Goal: Information Seeking & Learning: Compare options

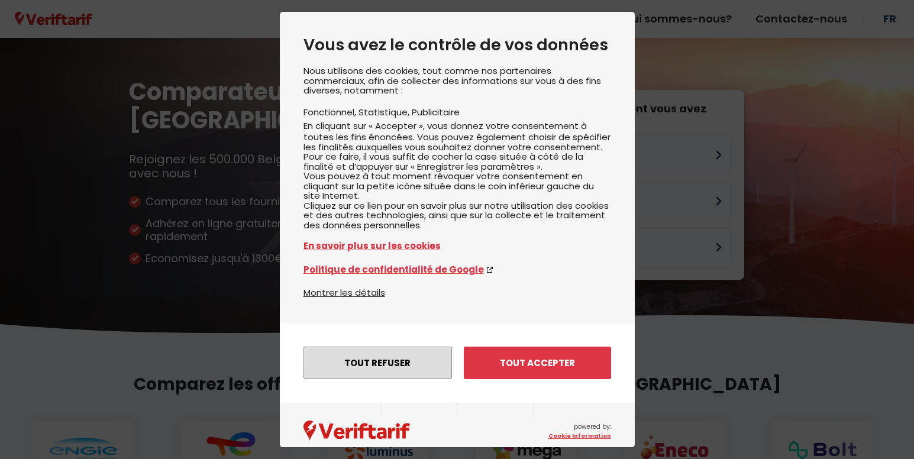
drag, startPoint x: 390, startPoint y: 380, endPoint x: 443, endPoint y: 363, distance: 55.2
click at [390, 379] on button "Tout refuser" at bounding box center [378, 363] width 149 height 33
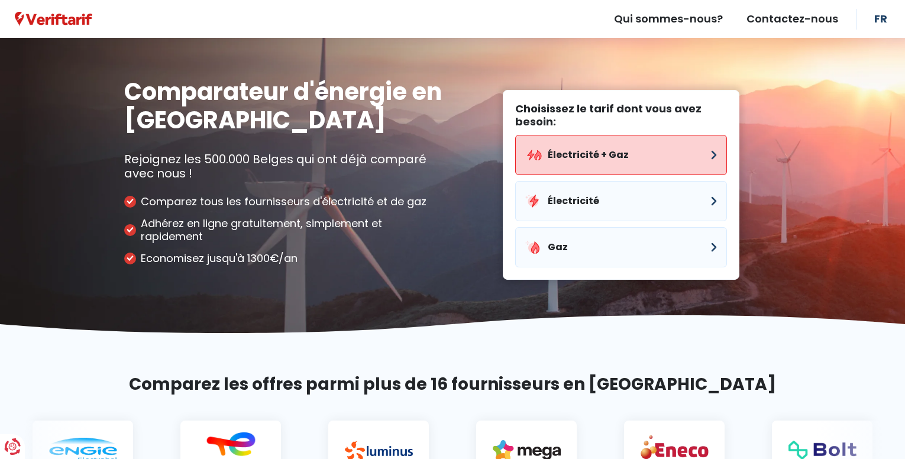
click at [702, 154] on button "Électricité + Gaz" at bounding box center [621, 155] width 212 height 40
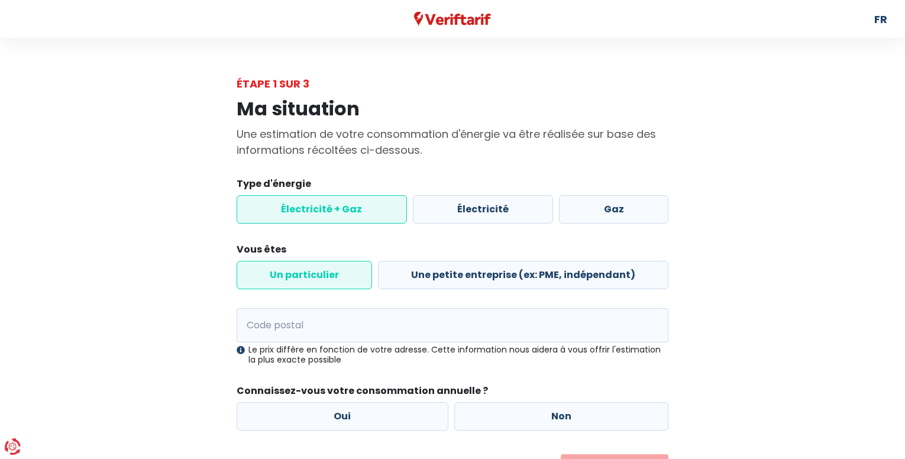
click at [308, 209] on label "Électricité + Gaz" at bounding box center [322, 209] width 170 height 28
click at [308, 209] on input "Électricité + Gaz" at bounding box center [322, 209] width 170 height 28
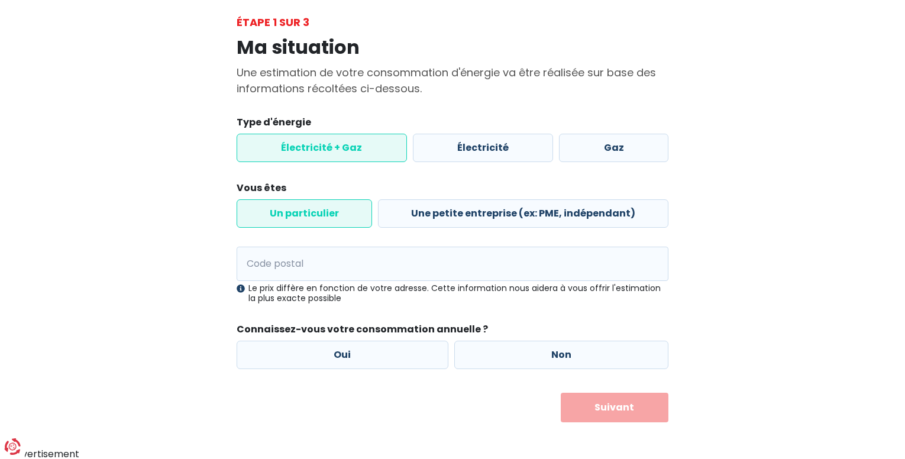
scroll to position [63, 0]
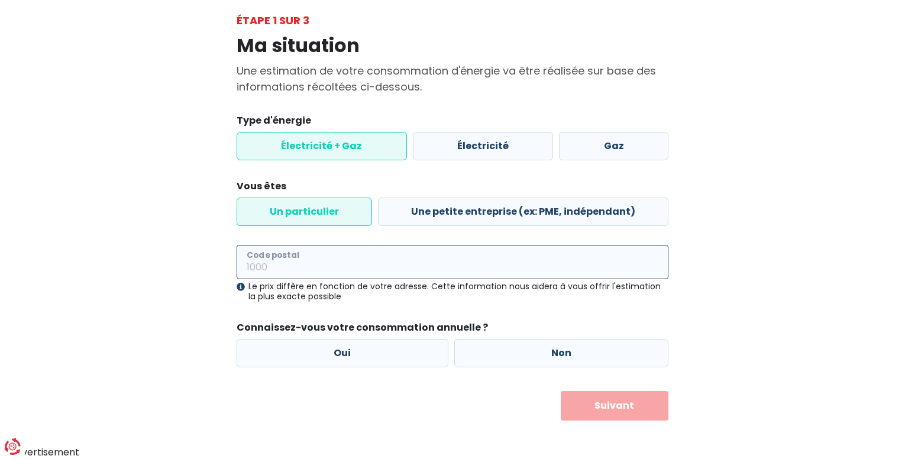
drag, startPoint x: 275, startPoint y: 256, endPoint x: 278, endPoint y: 240, distance: 16.4
click at [275, 256] on input "Code postal" at bounding box center [453, 262] width 432 height 34
type input "7110"
click at [341, 356] on label "Oui" at bounding box center [343, 353] width 212 height 28
click at [341, 356] on input "Oui" at bounding box center [343, 353] width 212 height 28
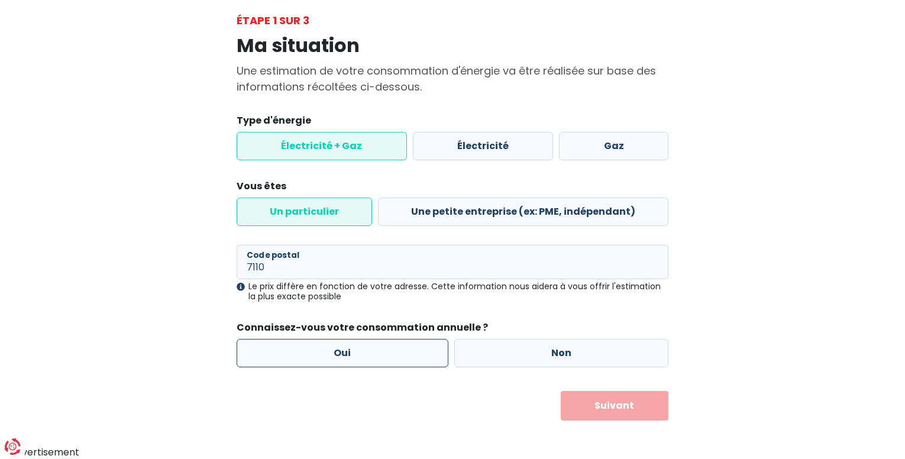
radio input "true"
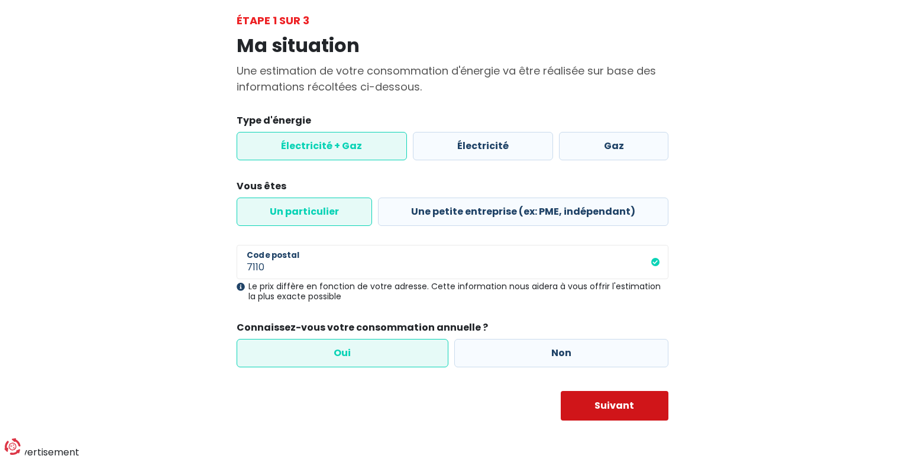
click at [616, 403] on button "Suivant" at bounding box center [615, 406] width 108 height 30
select select
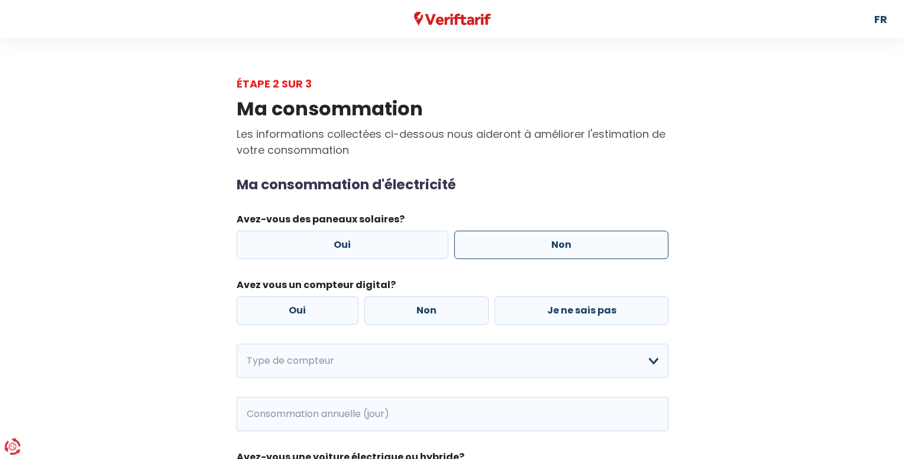
click at [540, 247] on label "Non" at bounding box center [561, 245] width 215 height 28
click at [540, 247] on input "Non" at bounding box center [561, 245] width 215 height 28
radio input "true"
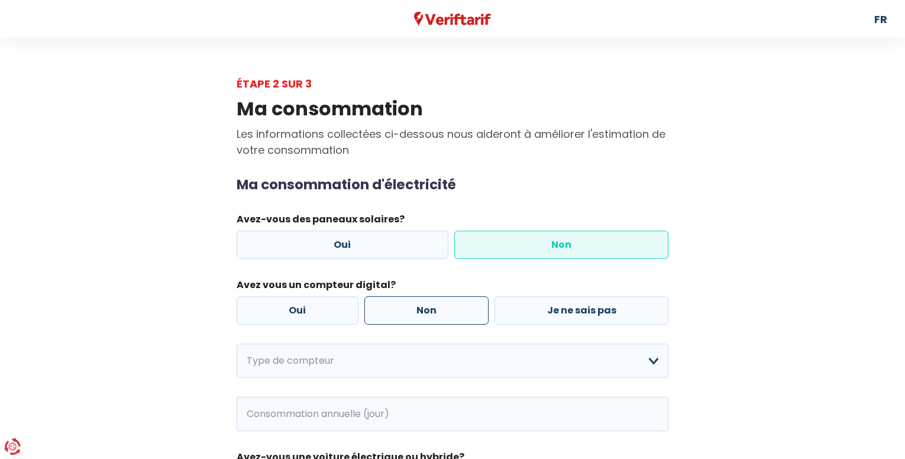
click at [428, 313] on label "Non" at bounding box center [427, 310] width 125 height 28
click at [428, 313] on input "Non" at bounding box center [427, 310] width 125 height 28
radio input "true"
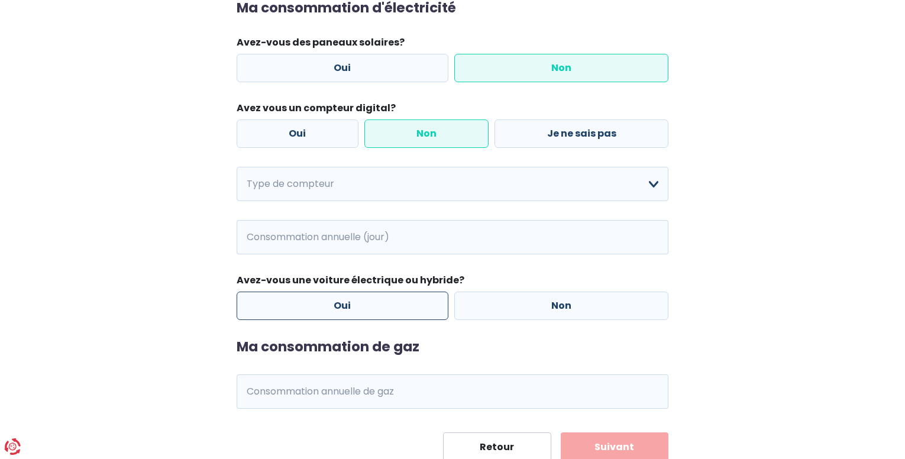
scroll to position [178, 0]
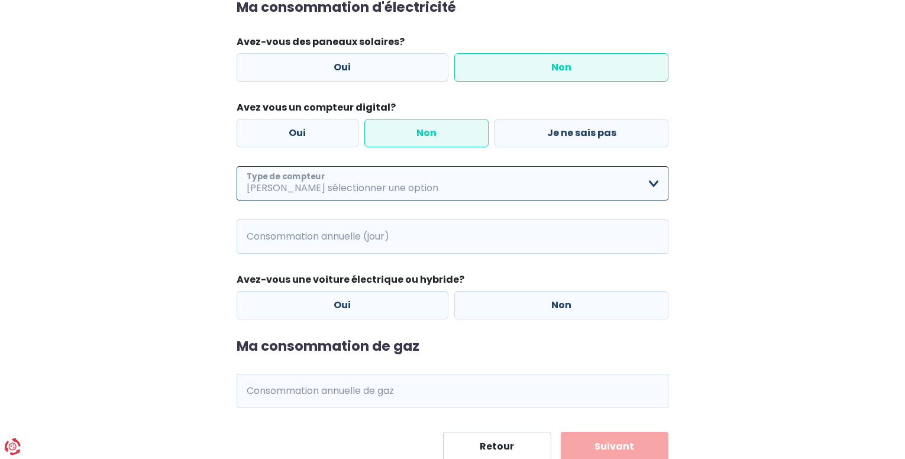
click at [650, 181] on select "Mono-horaire Bi-horaire Mono-horaire + exclusif nuit Bi-horaire + exclusif nuit…" at bounding box center [453, 183] width 432 height 34
select select "day_night_bi_hourly"
click at [237, 166] on select "Mono-horaire Bi-horaire Mono-horaire + exclusif nuit Bi-horaire + exclusif nuit…" at bounding box center [453, 183] width 432 height 34
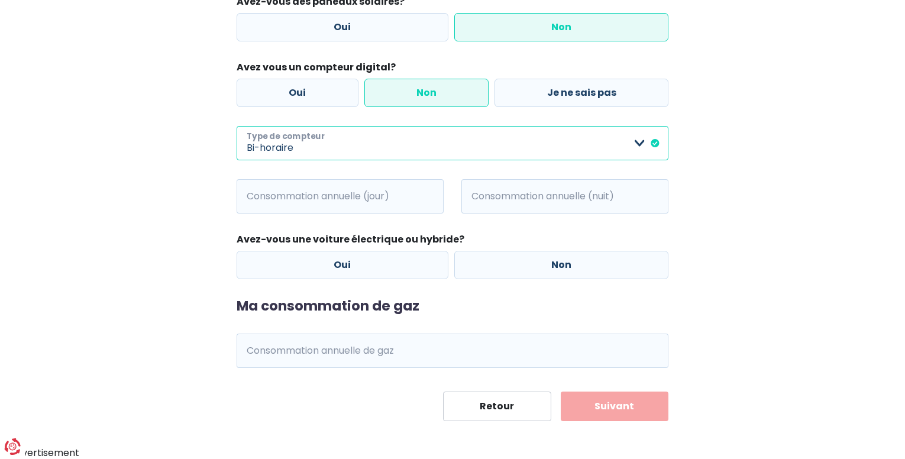
scroll to position [218, 0]
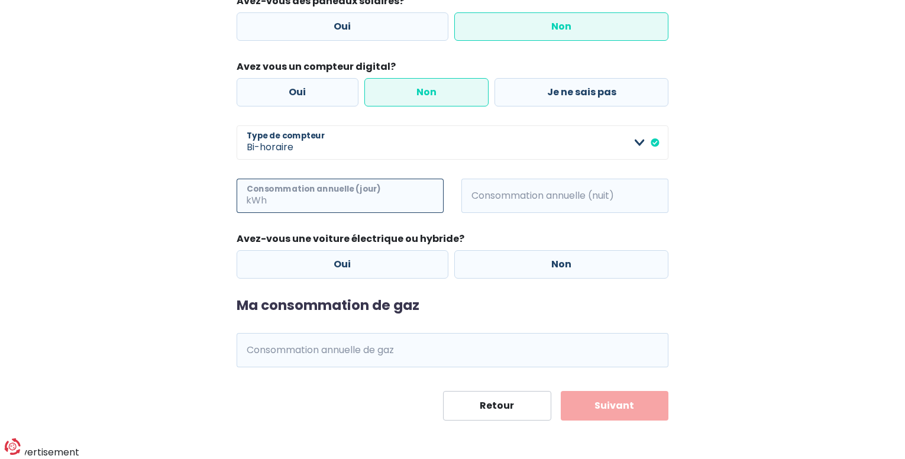
click at [389, 199] on input "Consommation annuelle (jour)" at bounding box center [356, 196] width 175 height 34
type input "200"
click at [520, 206] on input "Consommation annuelle (nuit)" at bounding box center [581, 196] width 175 height 34
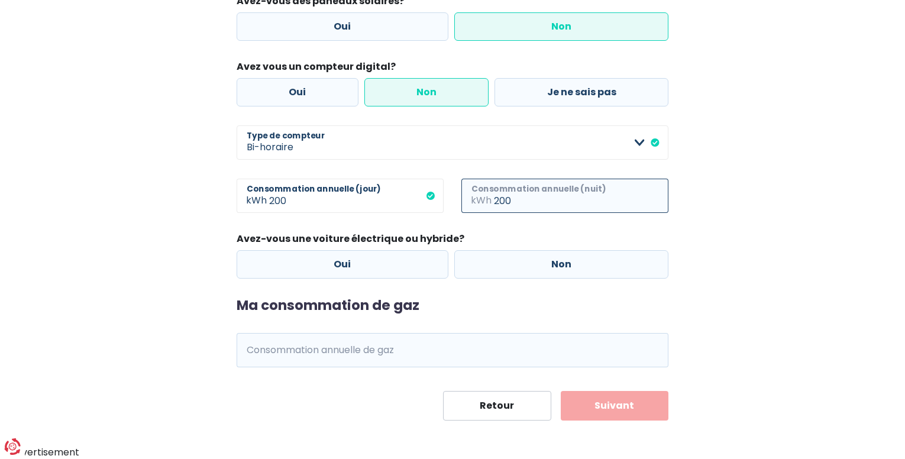
type input "200"
click at [482, 236] on legend "Avez-vous une voiture électrique ou hybride?" at bounding box center [453, 241] width 432 height 18
click at [528, 269] on label "Non" at bounding box center [561, 264] width 215 height 28
click at [528, 269] on input "Non" at bounding box center [561, 264] width 215 height 28
radio input "true"
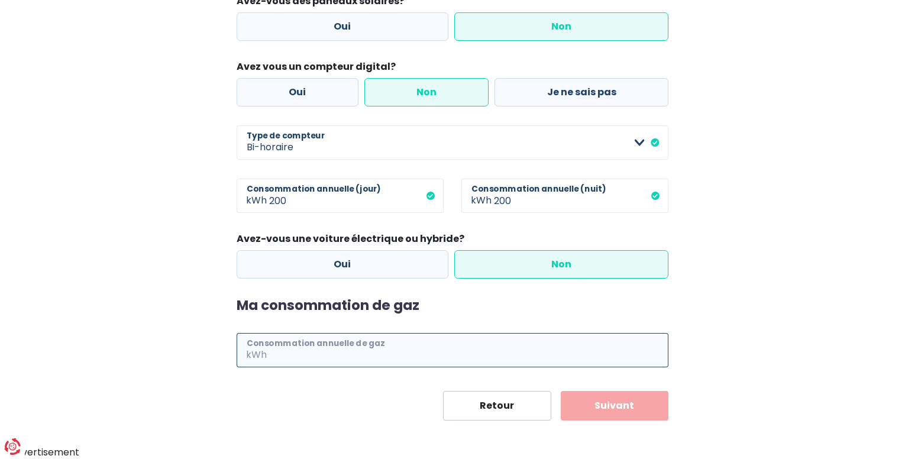
click at [363, 355] on input "Consommation annuelle de gaz" at bounding box center [468, 350] width 399 height 34
type input "300"
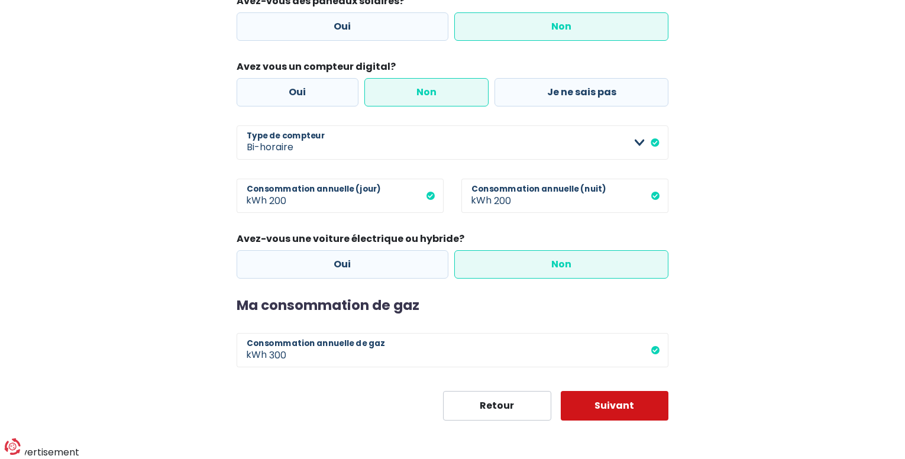
click at [614, 402] on button "Suivant" at bounding box center [615, 406] width 108 height 30
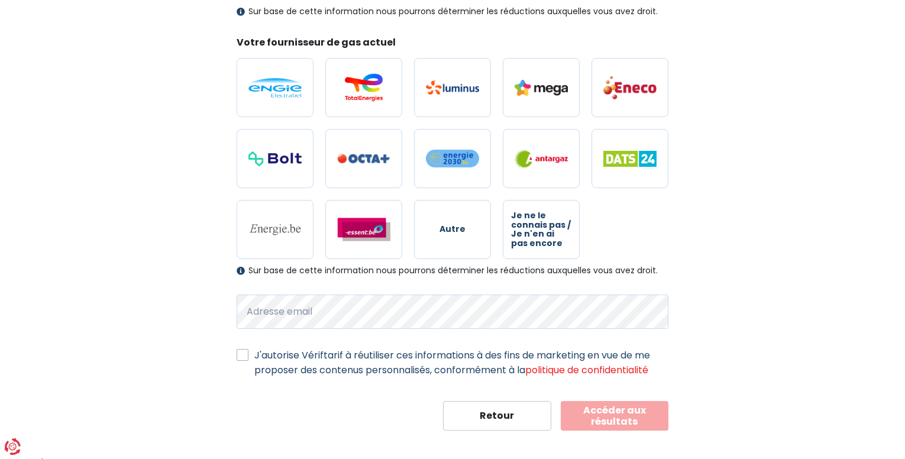
scroll to position [324, 0]
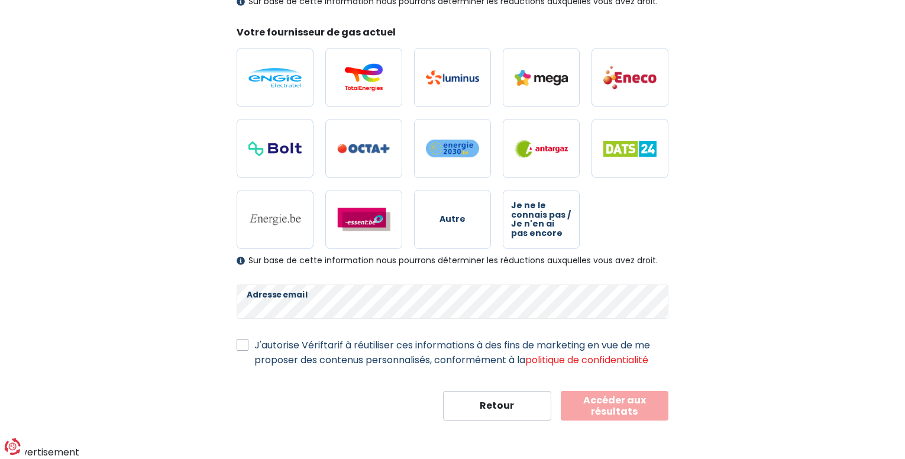
click at [254, 347] on label "J'autorise Vériftarif à réutiliser ces informations à des fins de marketing en …" at bounding box center [461, 353] width 414 height 30
click at [244, 347] on input "J'autorise Vériftarif à réutiliser ces informations à des fins de marketing en …" at bounding box center [243, 344] width 12 height 12
checkbox input "true"
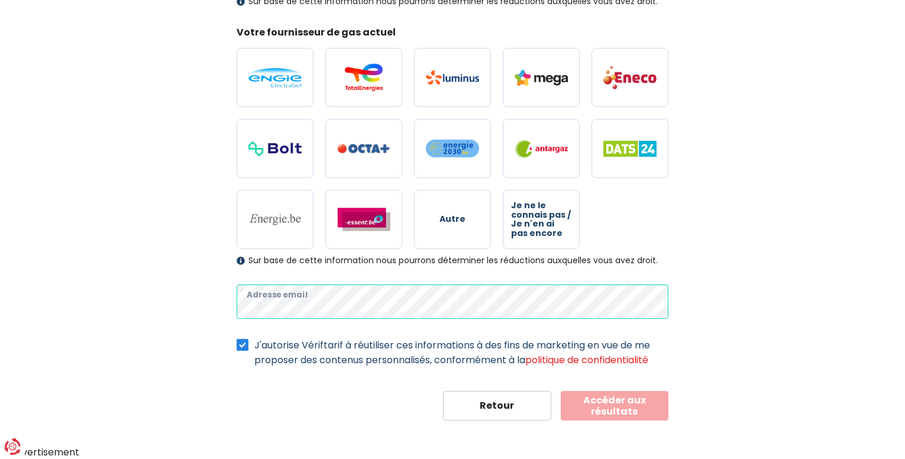
click at [234, 303] on div "Mes données personnelles Ces informations serviront à trouver toutes les offres…" at bounding box center [453, 94] width 450 height 653
click at [169, 291] on div "Mes données personnelles Ces informations serviront à trouver toutes les offres…" at bounding box center [452, 94] width 675 height 653
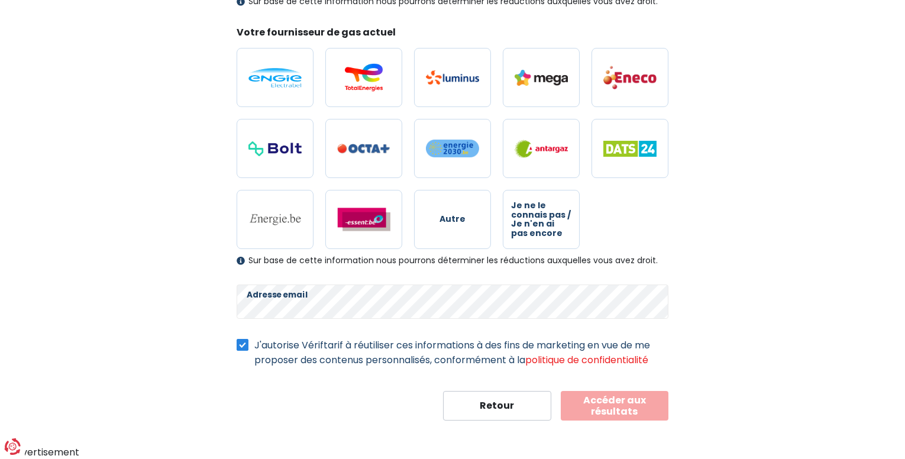
click at [480, 379] on form "Votre fournisseur actuel d'électricité Autre Je ne le connais pas / Je n'en ai …" at bounding box center [453, 128] width 432 height 583
click at [618, 406] on button "Accéder aux résultats" at bounding box center [615, 406] width 108 height 30
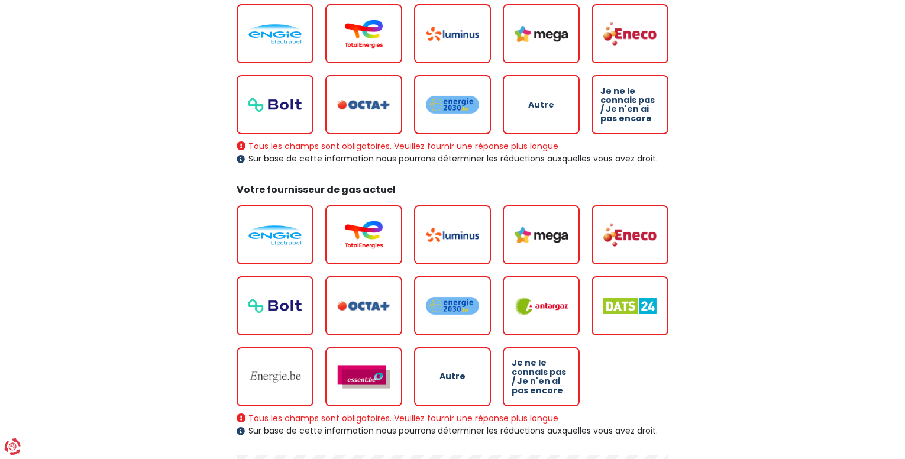
scroll to position [220, 0]
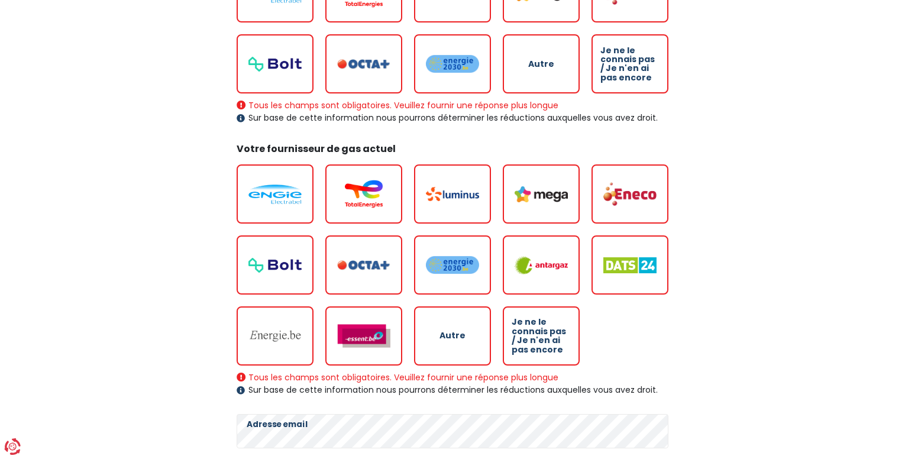
click at [538, 337] on span "Je ne le connais pas / Je n'en ai pas encore" at bounding box center [541, 336] width 59 height 37
click at [538, 337] on input "Je ne le connais pas / Je n'en ai pas encore" at bounding box center [541, 336] width 77 height 59
radio input "true"
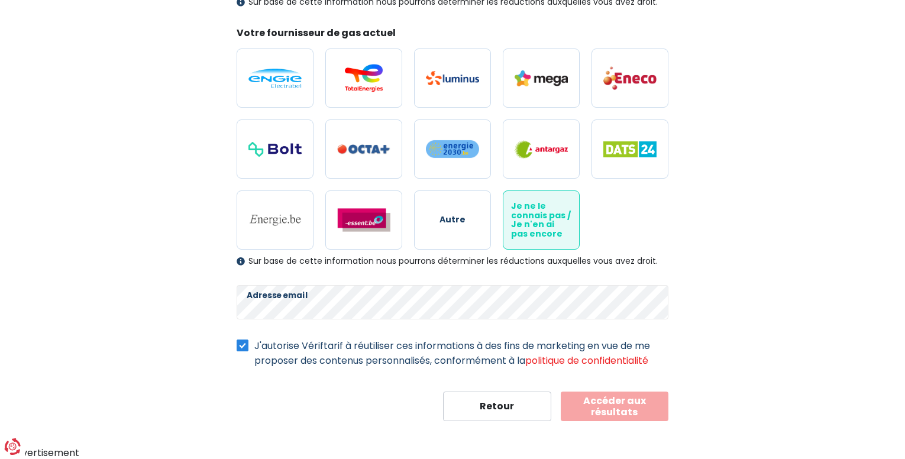
scroll to position [337, 0]
click at [633, 401] on button "Accéder aux résultats" at bounding box center [615, 406] width 108 height 30
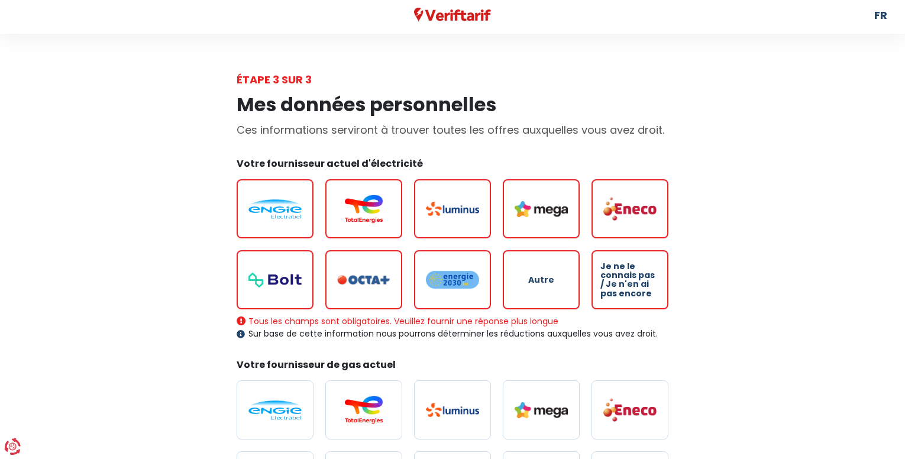
scroll to position [0, 0]
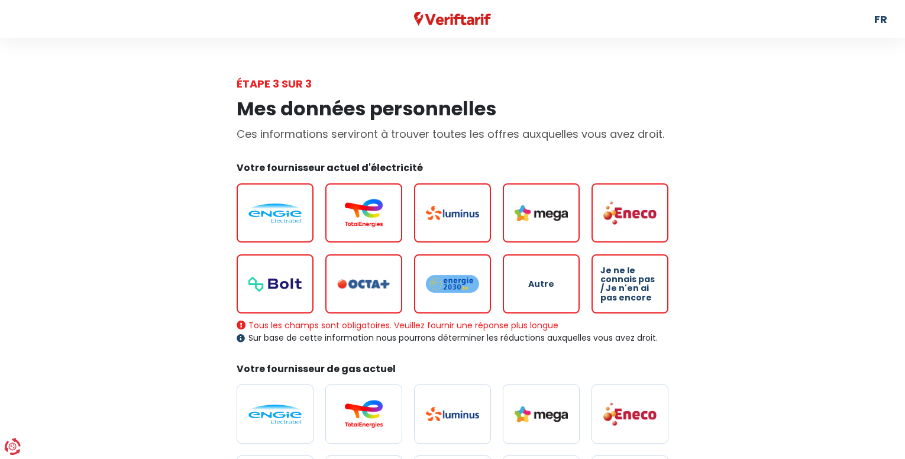
click at [291, 218] on img at bounding box center [275, 214] width 53 height 20
click at [291, 218] on input "radio" at bounding box center [275, 212] width 77 height 59
radio input "true"
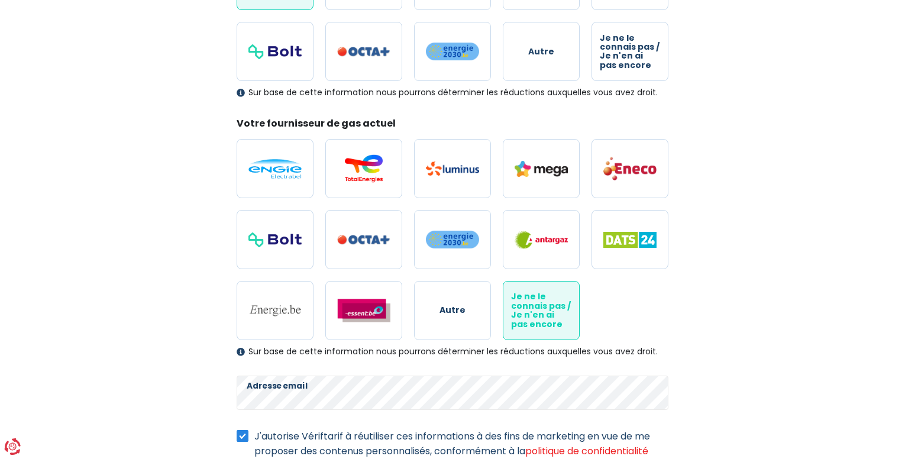
scroll to position [237, 0]
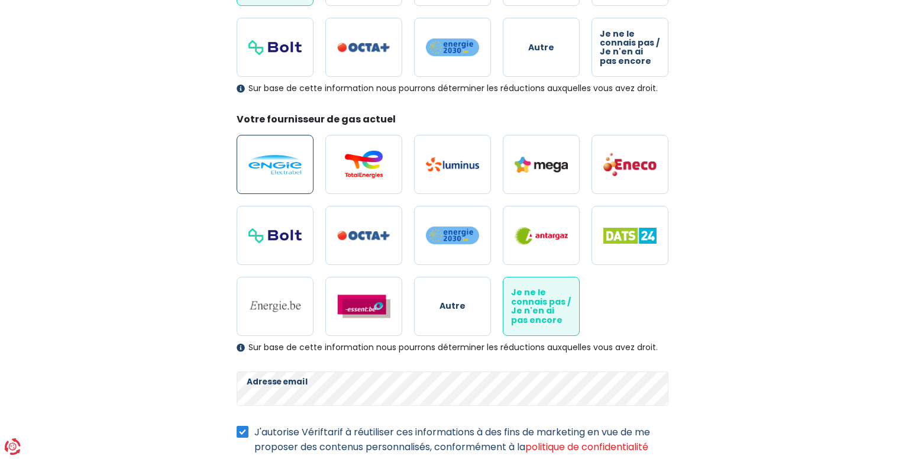
click at [286, 173] on img at bounding box center [275, 165] width 53 height 20
click at [286, 173] on input "radio" at bounding box center [275, 164] width 77 height 59
radio input "true"
radio input "false"
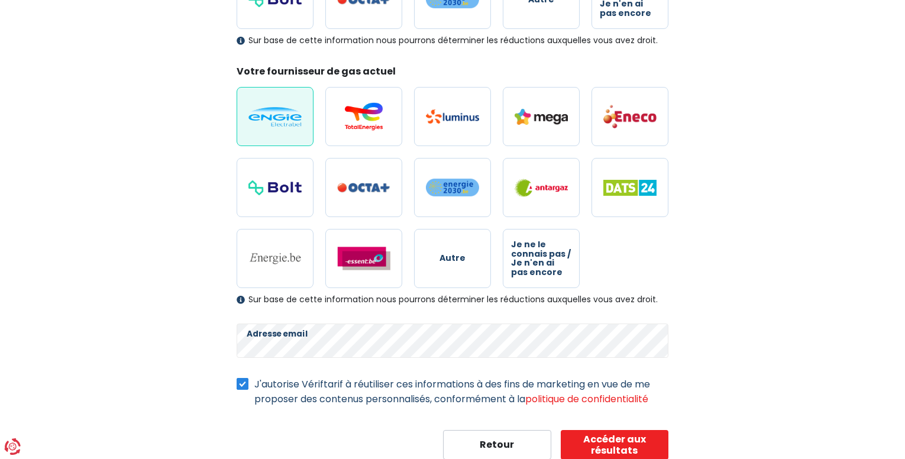
scroll to position [324, 0]
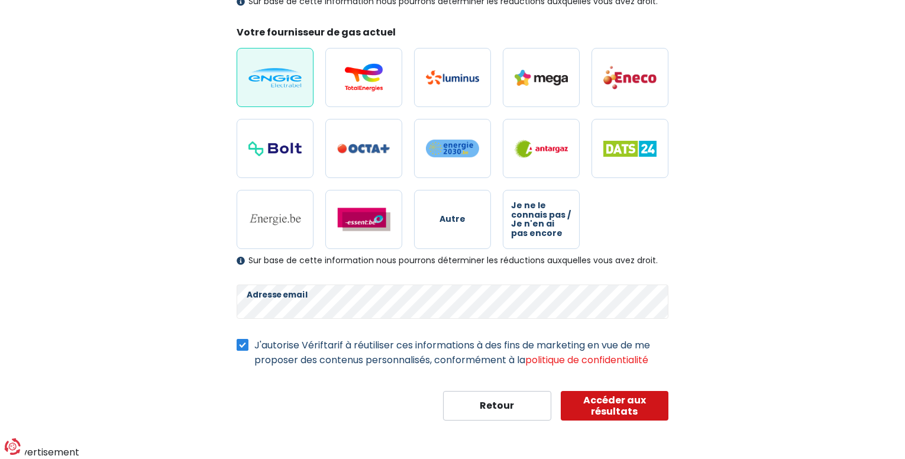
click at [613, 411] on button "Accéder aux résultats" at bounding box center [615, 406] width 108 height 30
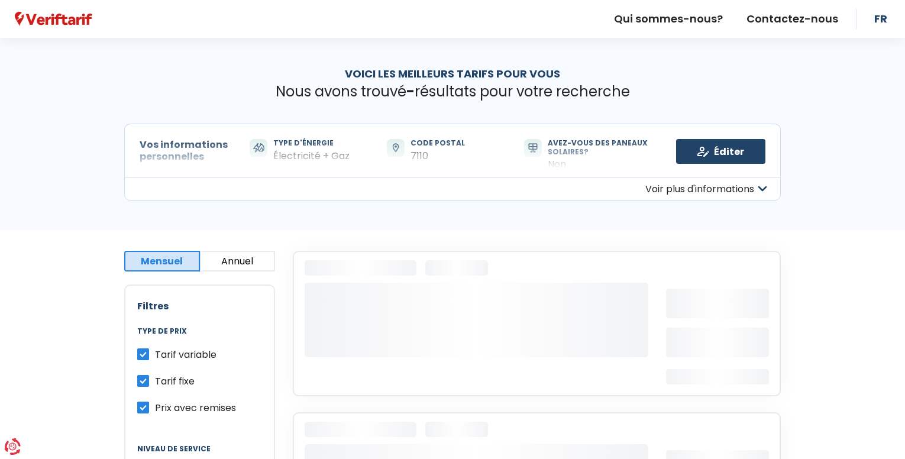
click at [155, 351] on label "Tarif variable" at bounding box center [186, 354] width 62 height 15
click at [144, 351] on input "Tarif variable" at bounding box center [143, 353] width 12 height 12
checkbox input "false"
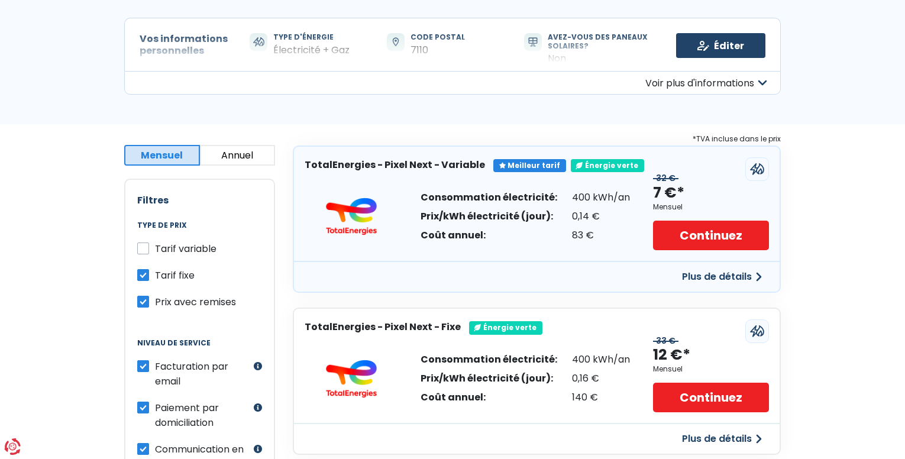
scroll to position [118, 0]
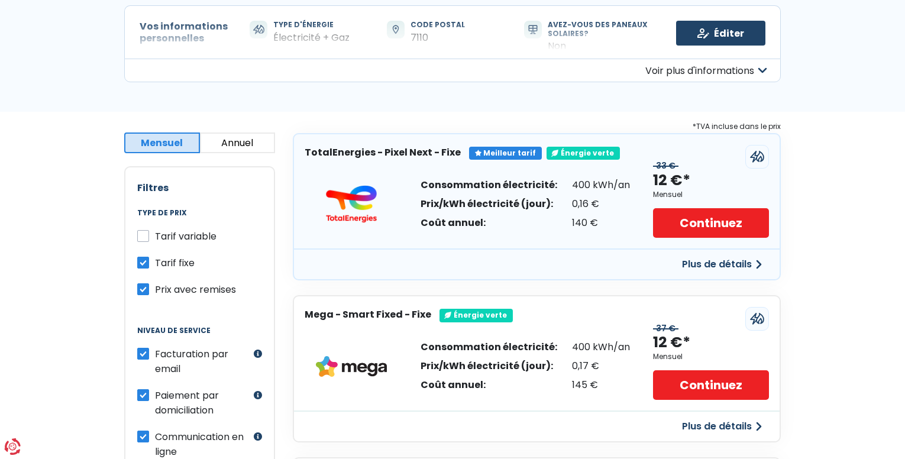
click at [238, 151] on button "Annuel" at bounding box center [238, 143] width 76 height 21
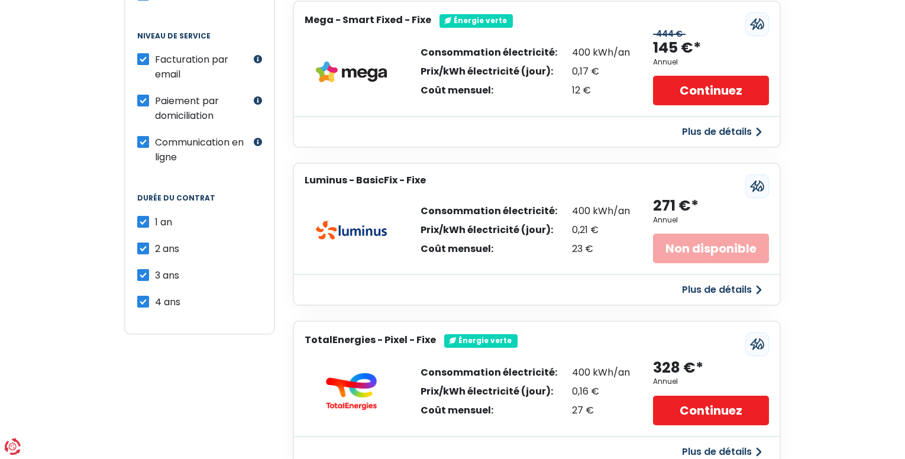
scroll to position [414, 0]
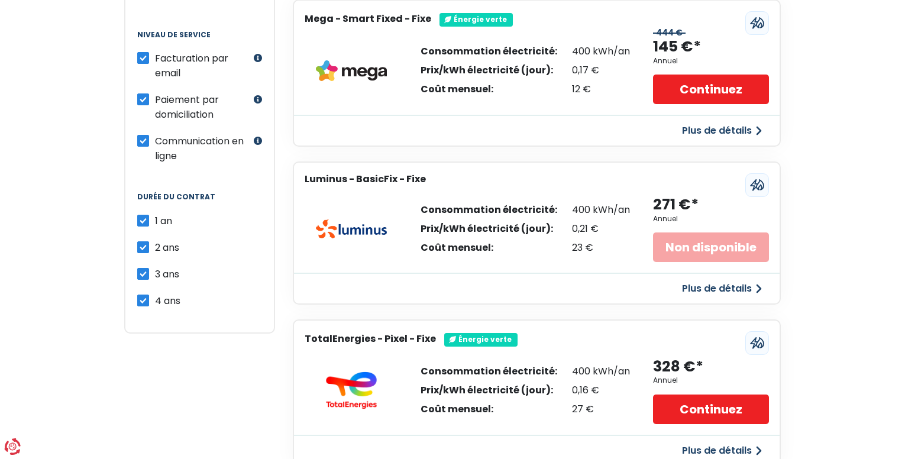
drag, startPoint x: 141, startPoint y: 246, endPoint x: 153, endPoint y: 284, distance: 40.2
click at [155, 246] on label "2 ans" at bounding box center [167, 247] width 24 height 15
click at [141, 246] on input "2 ans" at bounding box center [143, 246] width 12 height 12
checkbox input "false"
drag, startPoint x: 143, startPoint y: 272, endPoint x: 147, endPoint y: 300, distance: 28.1
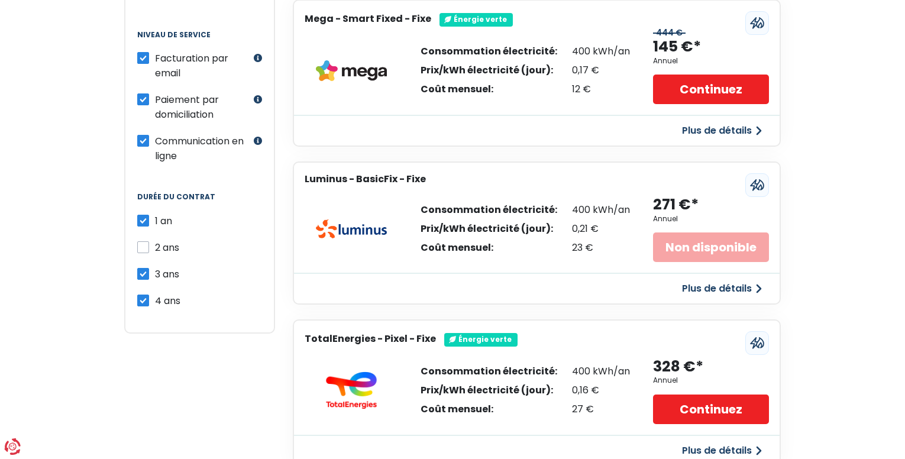
click at [155, 273] on label "3 ans" at bounding box center [167, 274] width 24 height 15
click at [143, 273] on input "3 ans" at bounding box center [143, 273] width 12 height 12
checkbox input "false"
click at [155, 301] on label "4 ans" at bounding box center [167, 300] width 25 height 15
click at [147, 301] on input "4 ans" at bounding box center [143, 299] width 12 height 12
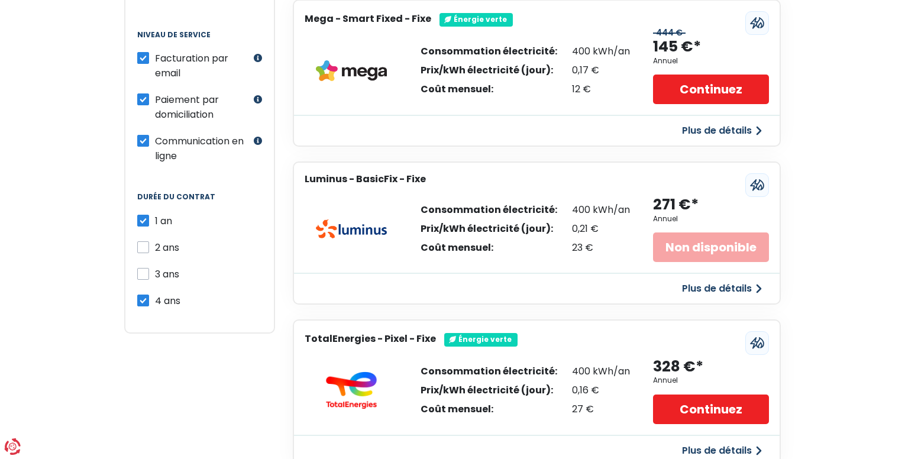
checkbox input "false"
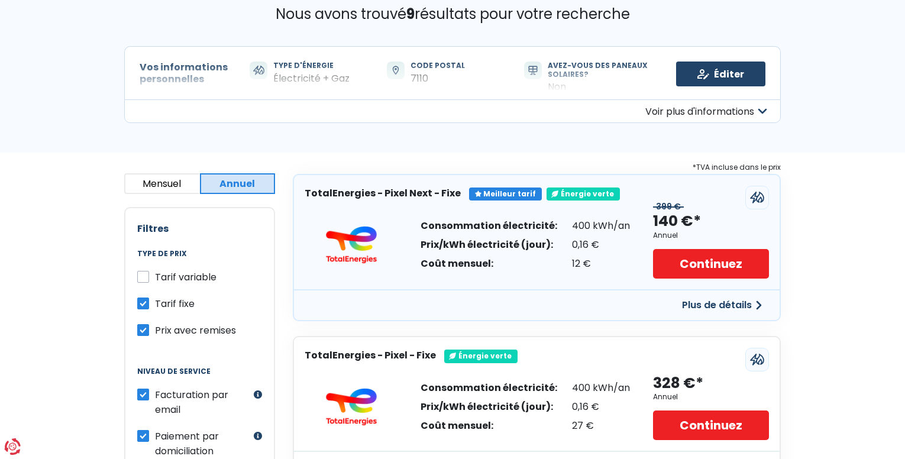
scroll to position [20, 0]
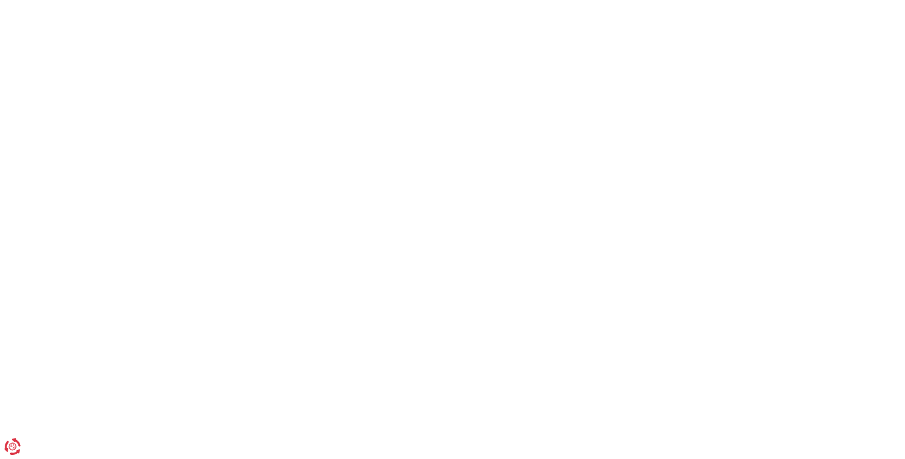
scroll to position [324, 0]
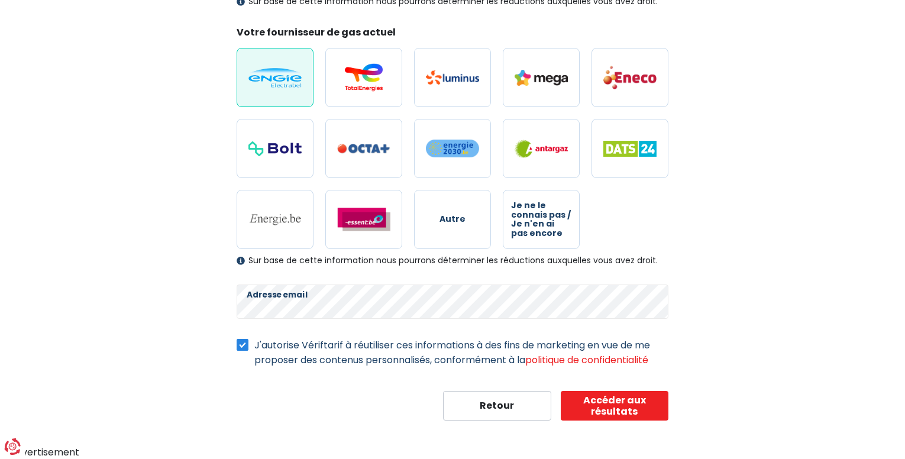
select select "day_night_bi_hourly"
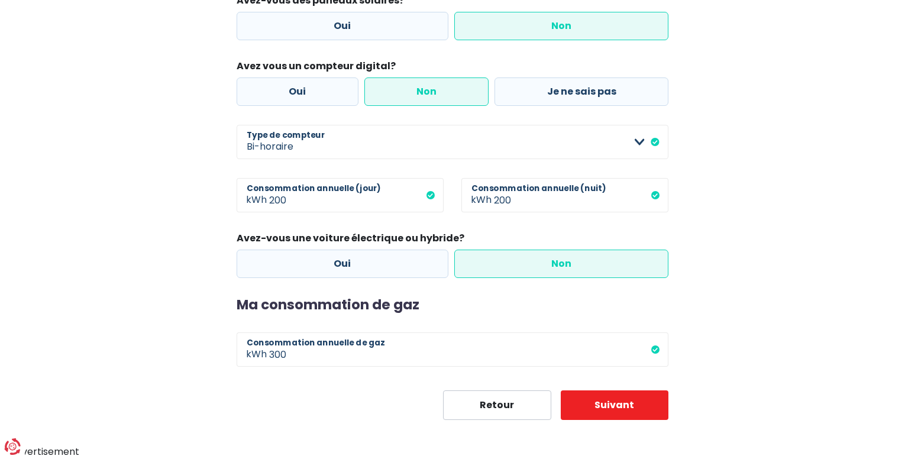
scroll to position [218, 0]
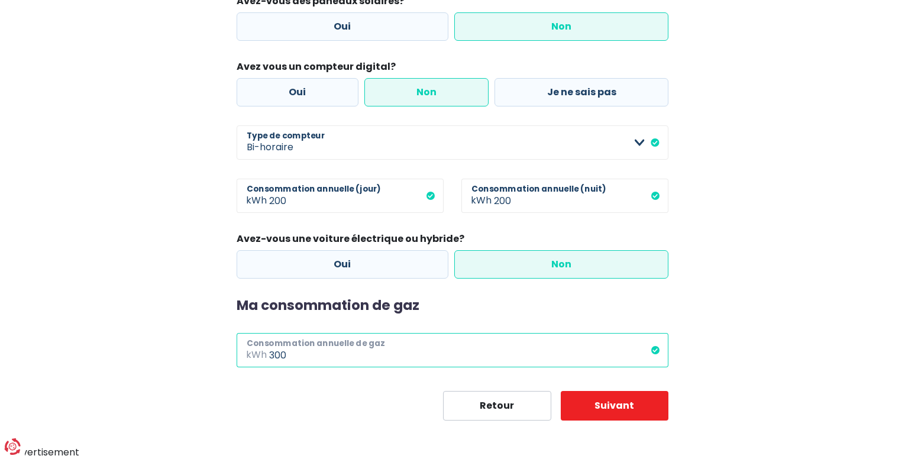
drag, startPoint x: 272, startPoint y: 355, endPoint x: 280, endPoint y: 357, distance: 8.5
click at [324, 359] on input "300" at bounding box center [468, 350] width 399 height 34
drag, startPoint x: 270, startPoint y: 353, endPoint x: 386, endPoint y: 369, distance: 116.5
click at [386, 369] on form "Ma consommation d'électricité Avez-vous des paneaux solaires? Oui Non Avez vous…" at bounding box center [453, 190] width 432 height 462
type input "2000"
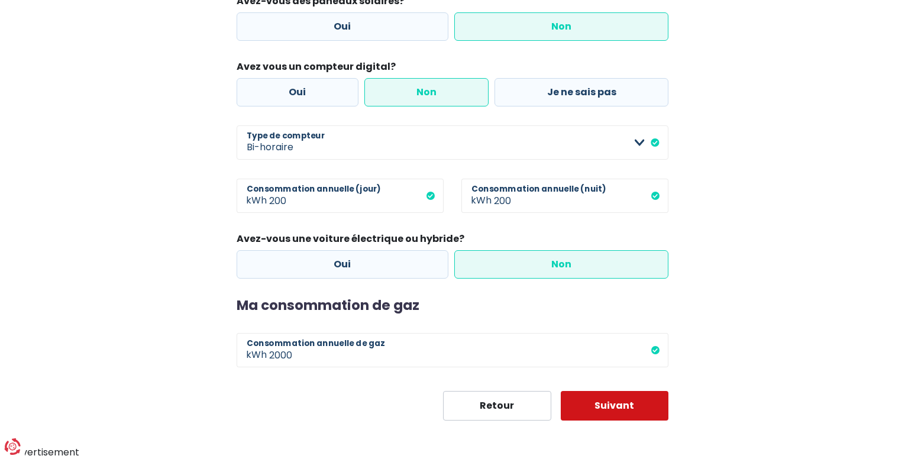
click at [627, 405] on button "Suivant" at bounding box center [615, 406] width 108 height 30
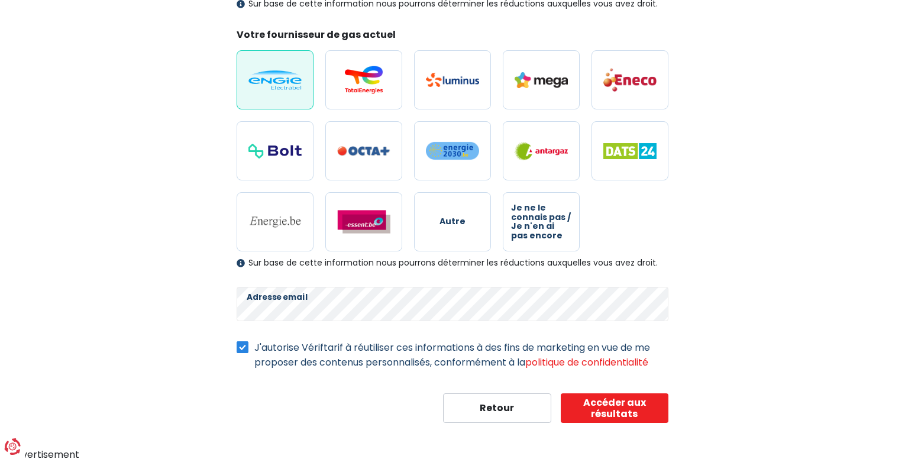
scroll to position [324, 0]
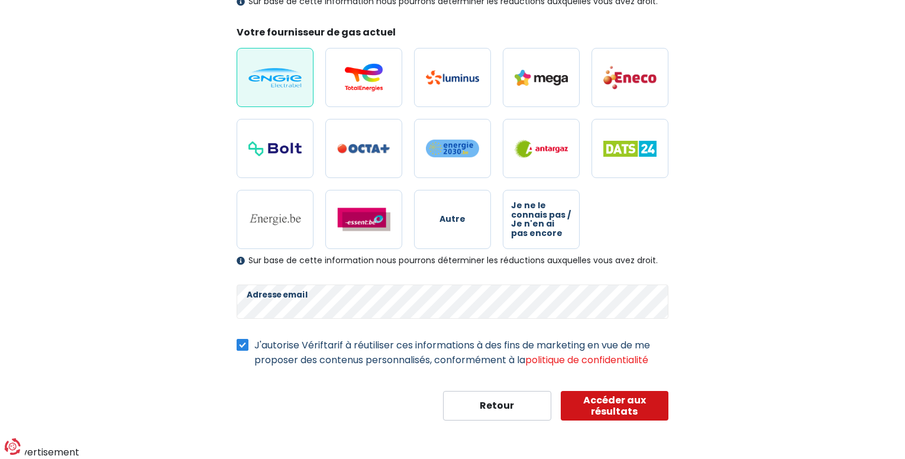
click at [612, 405] on button "Accéder aux résultats" at bounding box center [615, 406] width 108 height 30
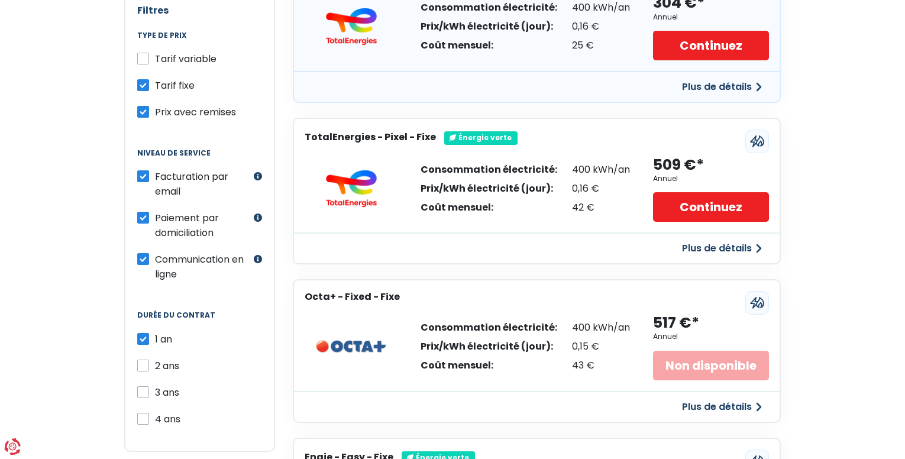
scroll to position [237, 0]
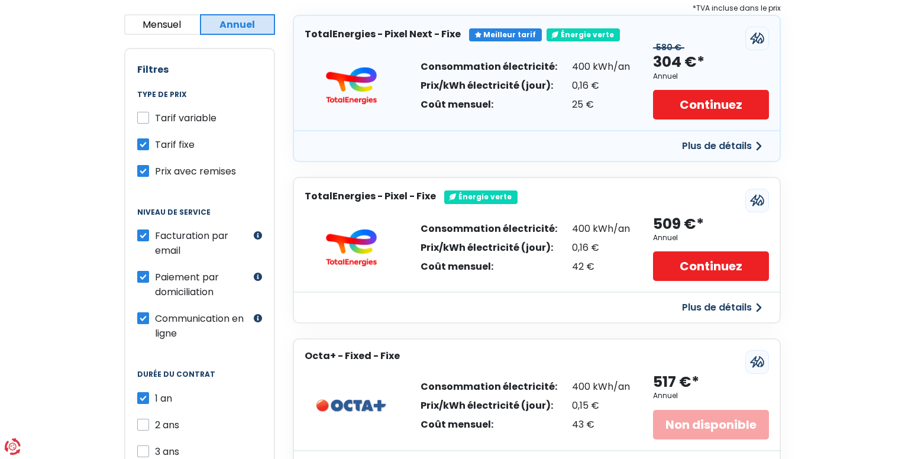
click at [155, 276] on label "Paiement par domiciliation" at bounding box center [203, 285] width 96 height 30
click at [144, 276] on input "Paiement par domiciliation" at bounding box center [143, 276] width 12 height 12
checkbox input "false"
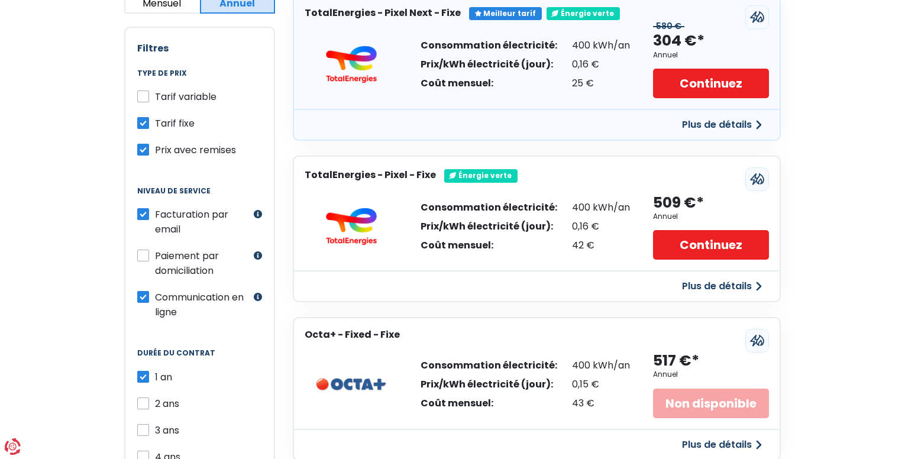
scroll to position [178, 0]
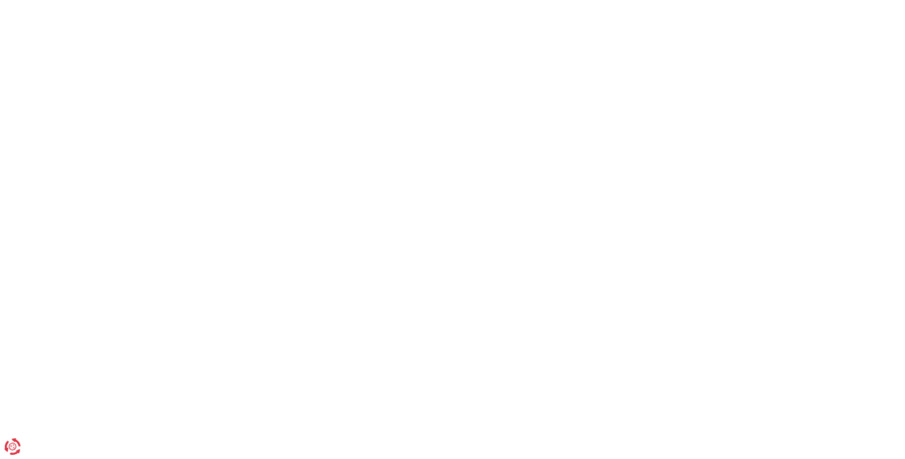
scroll to position [218, 0]
select select "day_night_bi_hourly"
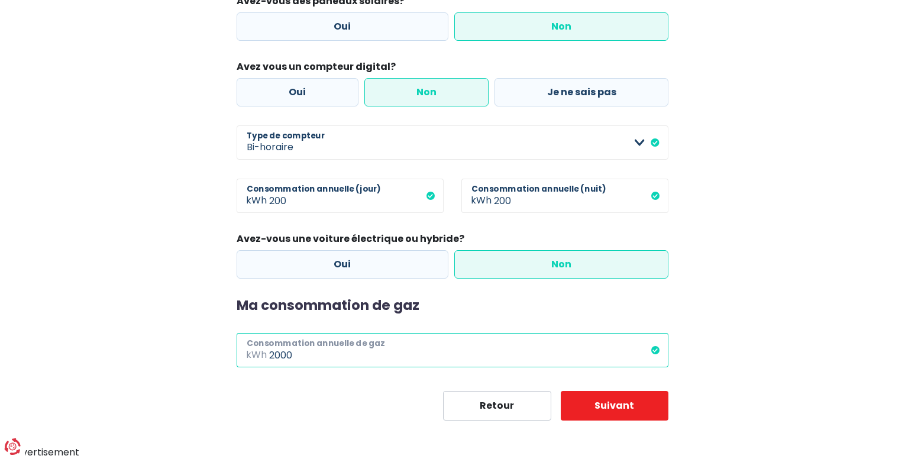
drag, startPoint x: 297, startPoint y: 354, endPoint x: 228, endPoint y: 351, distance: 69.3
click at [228, 351] on div "Ma consommation Les informations collectées ci-dessous nous aideront à améliore…" at bounding box center [453, 146] width 450 height 547
type input "8000"
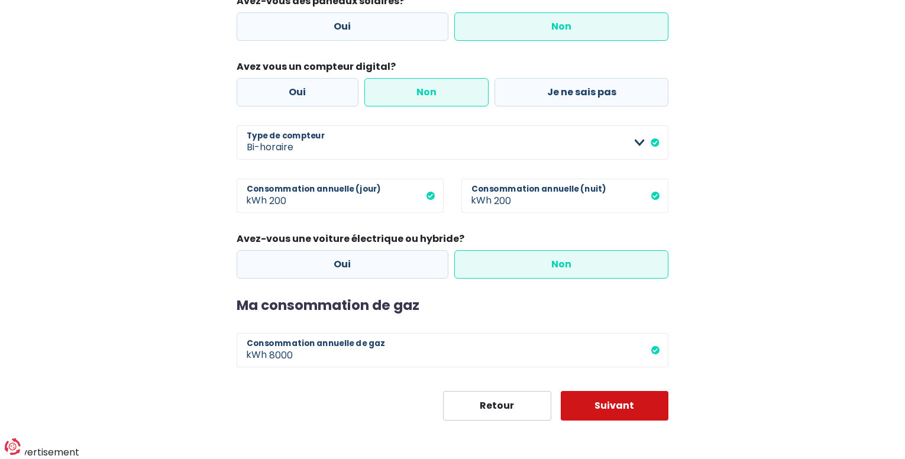
click at [622, 408] on button "Suivant" at bounding box center [615, 406] width 108 height 30
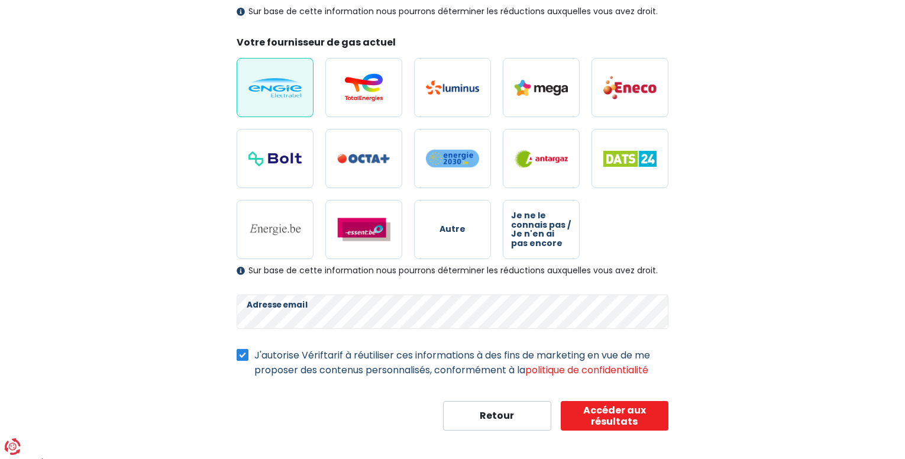
scroll to position [324, 0]
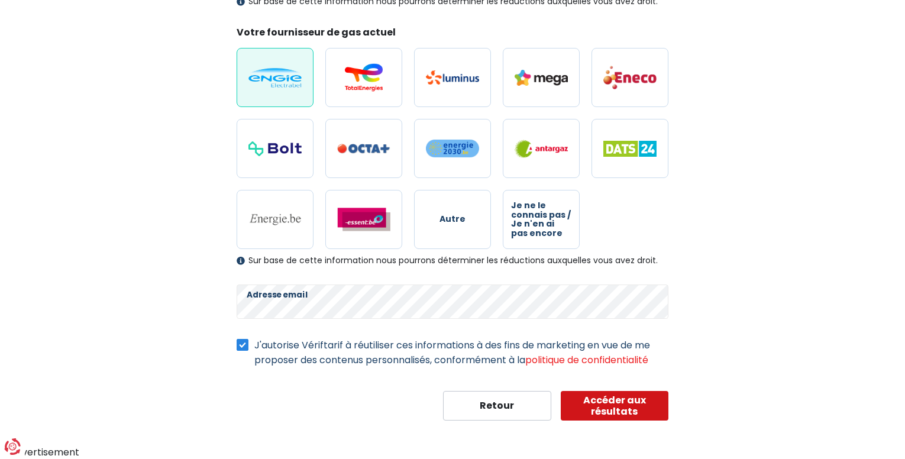
click at [636, 408] on button "Accéder aux résultats" at bounding box center [615, 406] width 108 height 30
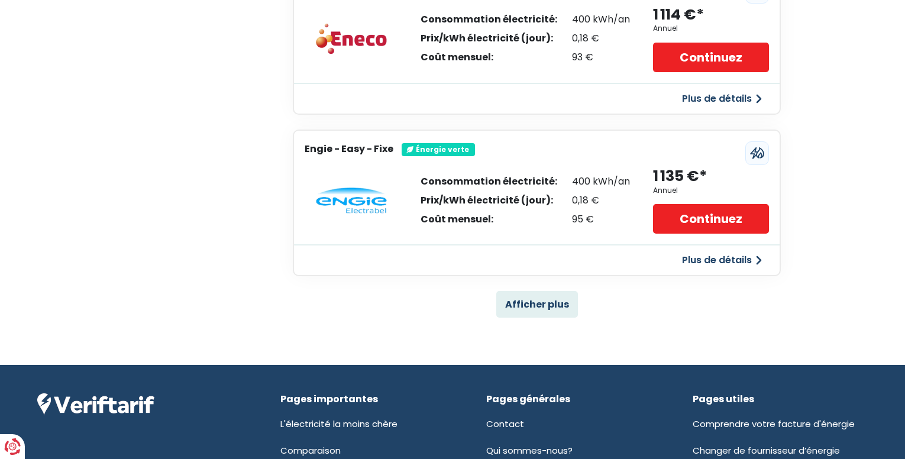
scroll to position [769, 0]
